Goal: Complete application form: Complete application form

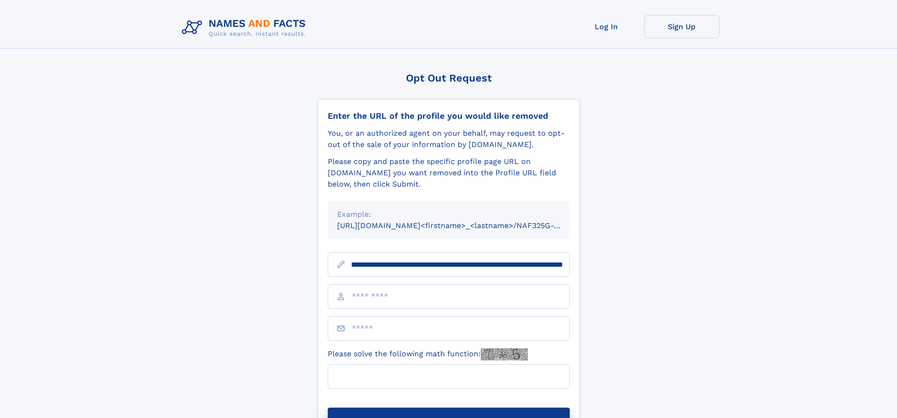
scroll to position [0, 102]
type input "**********"
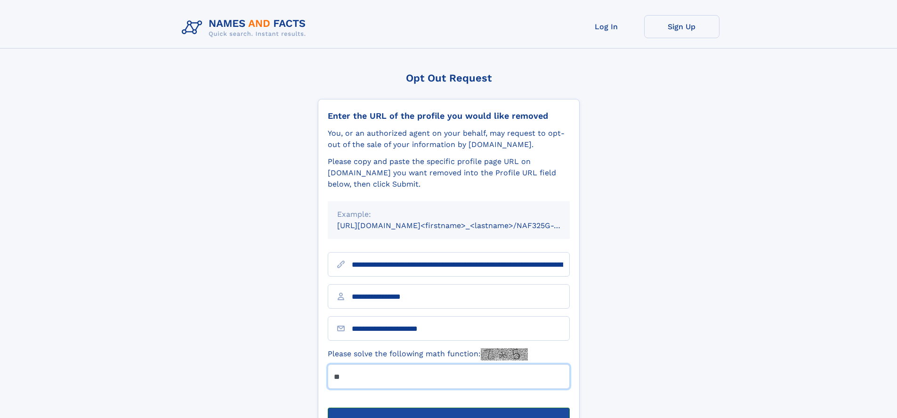
type input "**"
click at [448, 407] on button "Submit Opt Out Request" at bounding box center [449, 422] width 242 height 30
